Goal: Task Accomplishment & Management: Manage account settings

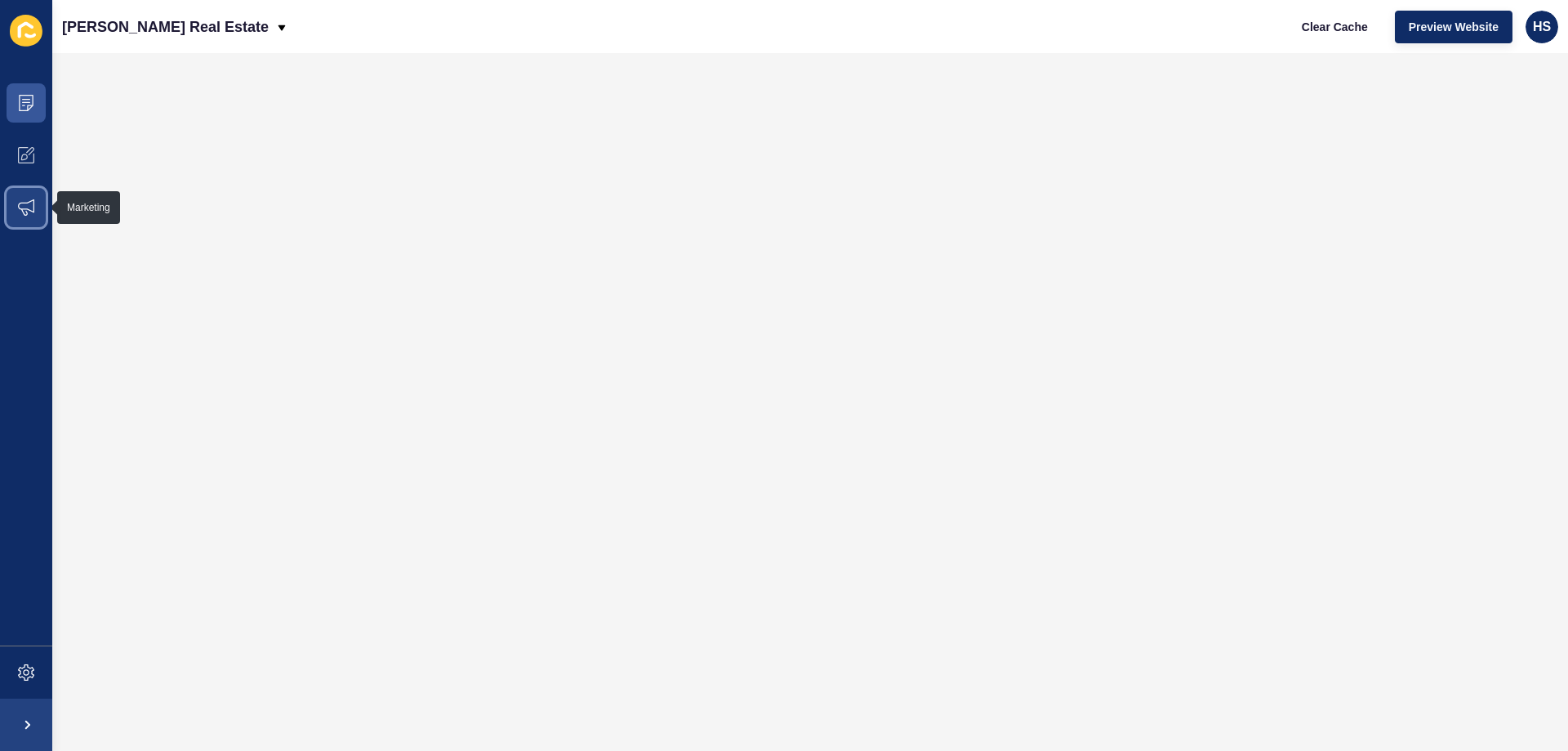
click at [37, 200] on span at bounding box center [26, 208] width 53 height 53
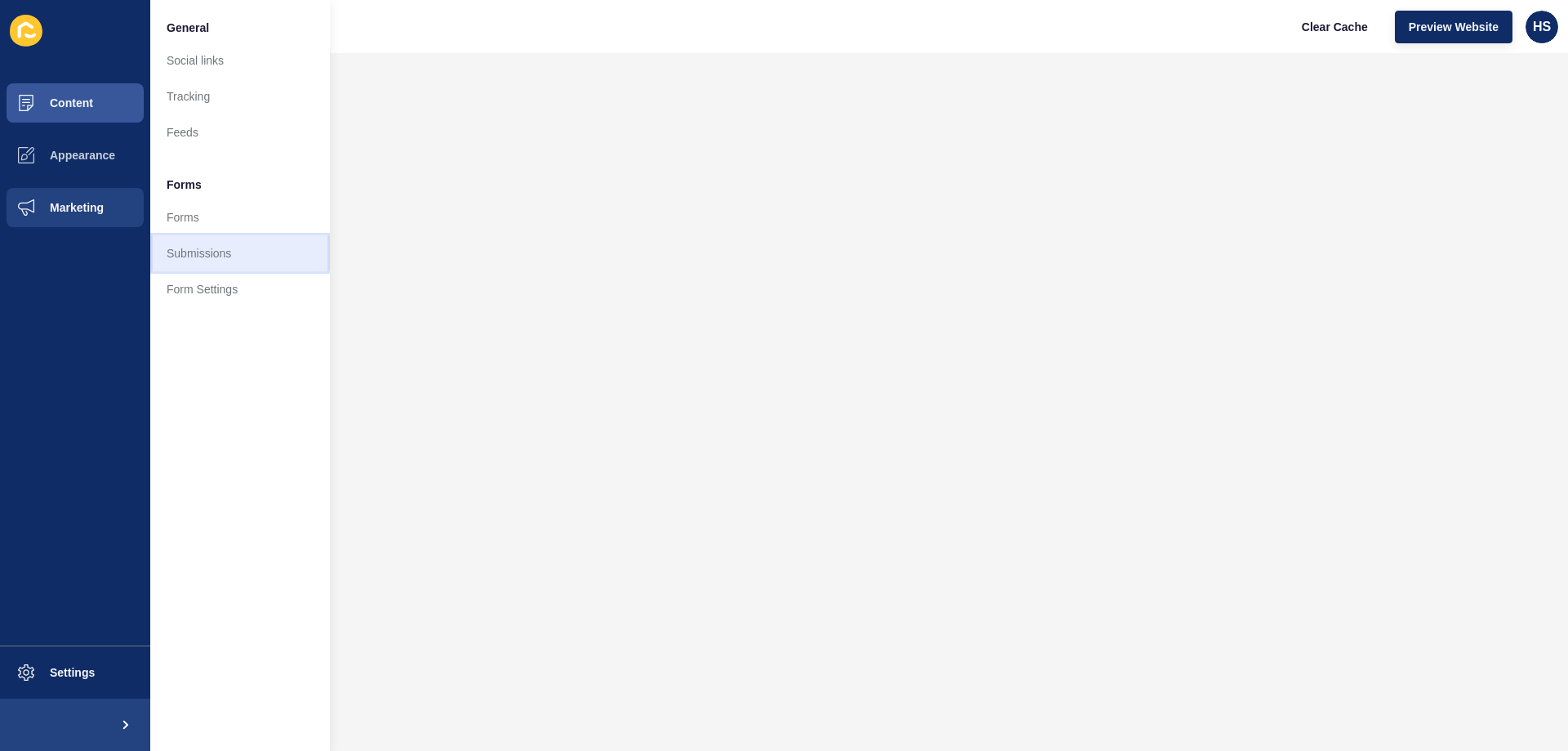
click at [254, 259] on link "Submissions" at bounding box center [240, 253] width 180 height 36
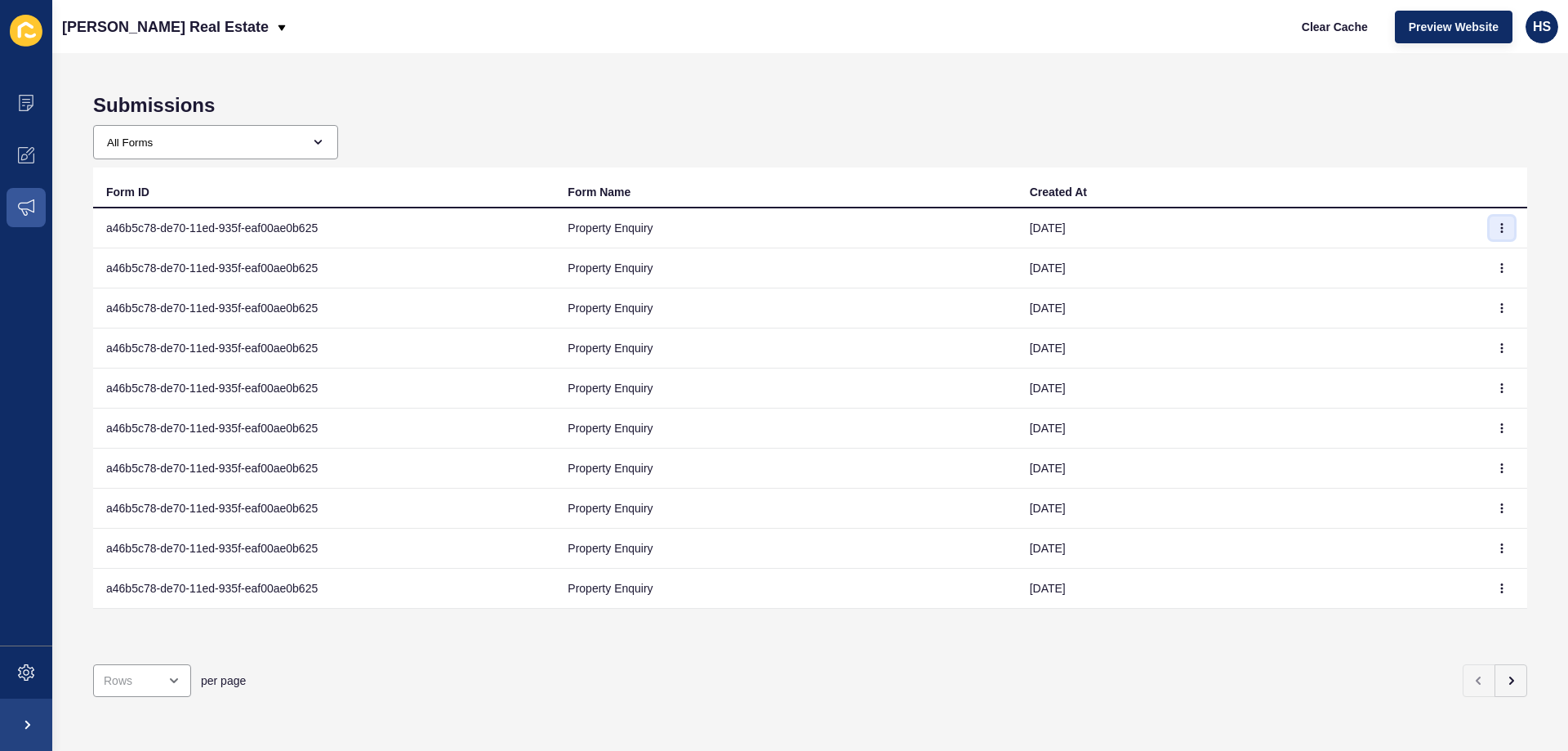
click at [1498, 227] on icon "button" at bounding box center [1503, 228] width 10 height 10
click at [1430, 260] on link "View" at bounding box center [1444, 260] width 114 height 36
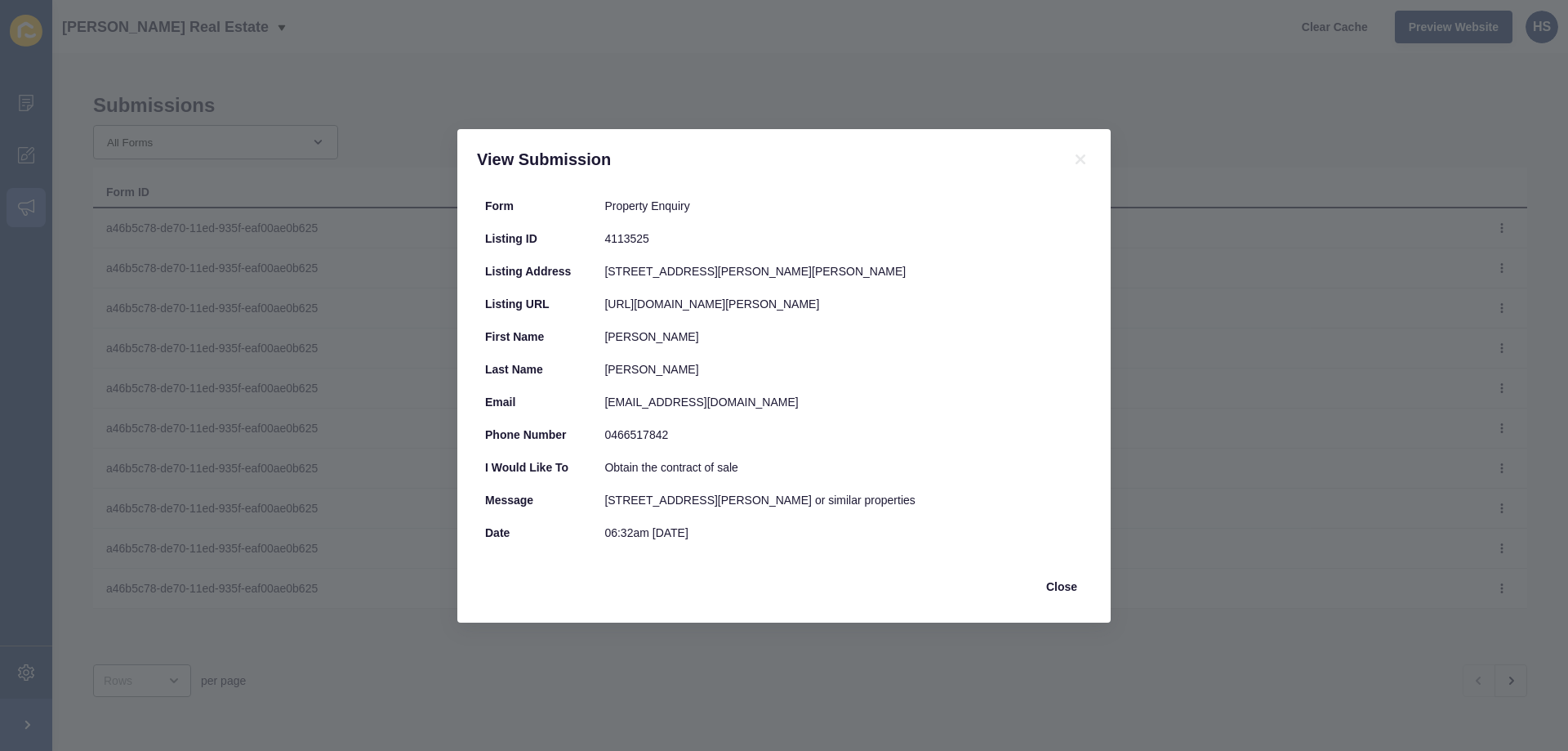
click at [1045, 95] on div "View Submission Form Property Enquiry Listing ID 4113525 Listing Address [STREE…" at bounding box center [784, 376] width 1568 height 751
click at [1062, 583] on span "Close" at bounding box center [1061, 587] width 31 height 16
